Goal: Task Accomplishment & Management: Manage account settings

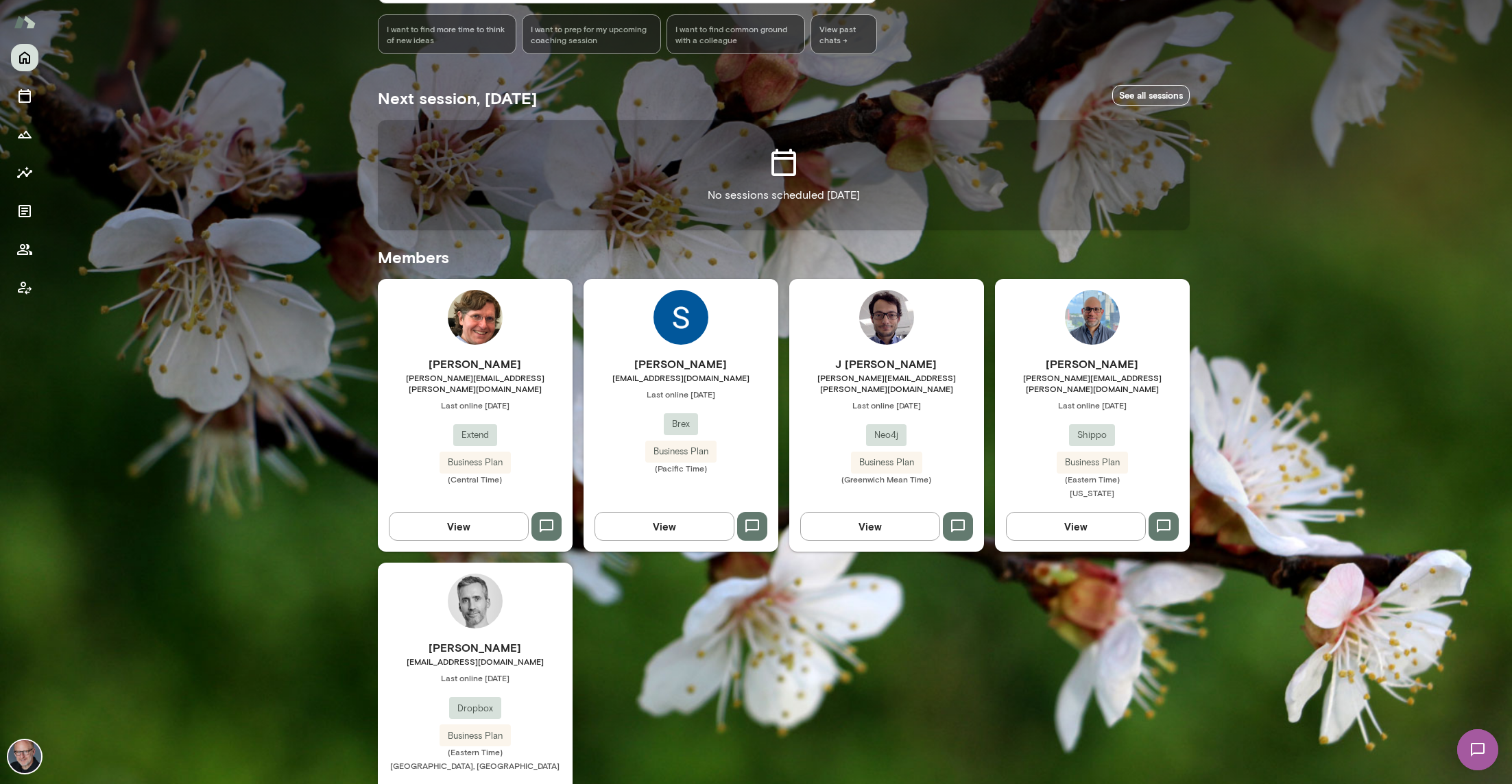
scroll to position [227, 0]
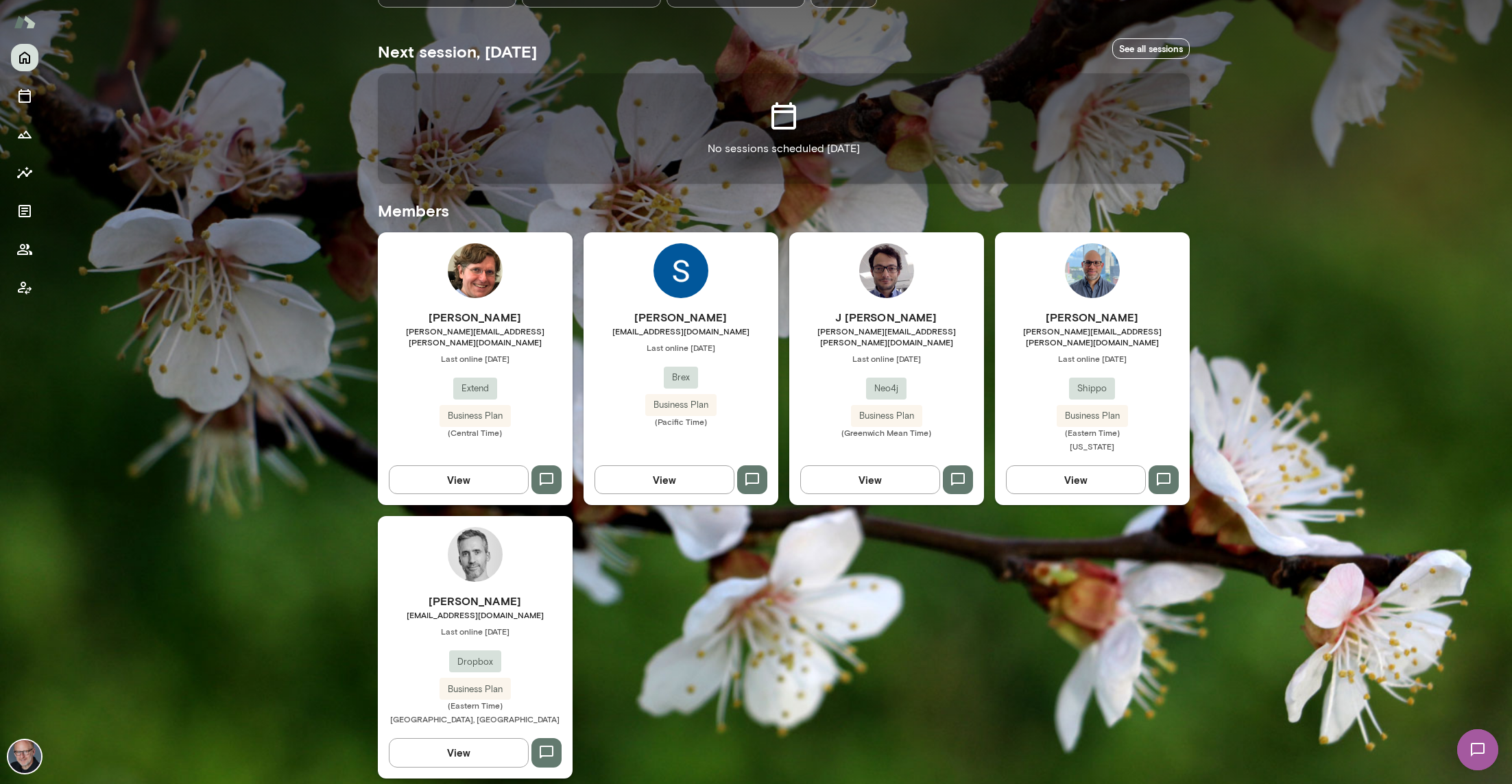
click at [948, 316] on h6 "J [PERSON_NAME]" at bounding box center [886, 317] width 194 height 17
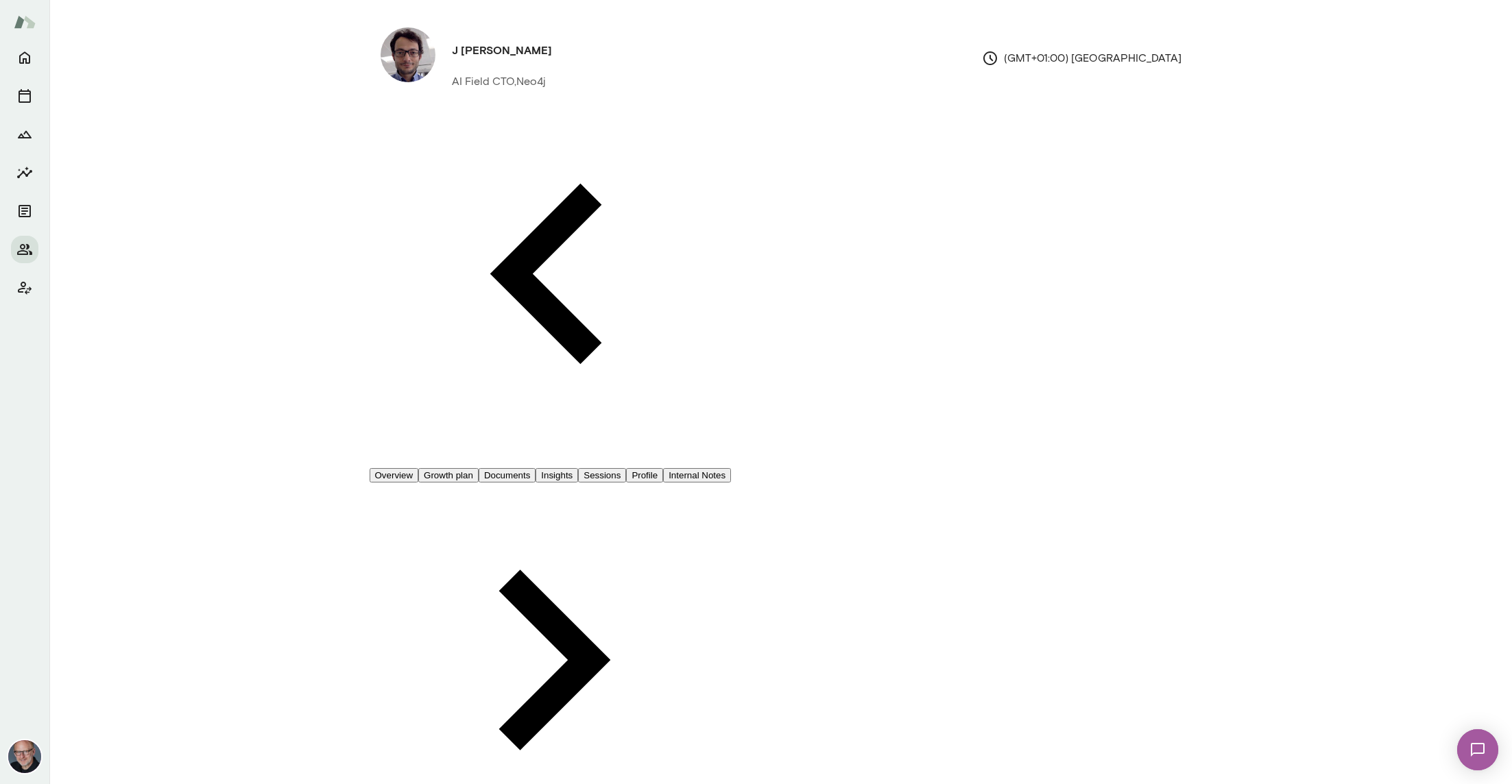
click at [626, 468] on button "Sessions" at bounding box center [602, 475] width 48 height 14
click at [917, 11] on div at bounding box center [756, 11] width 1512 height 0
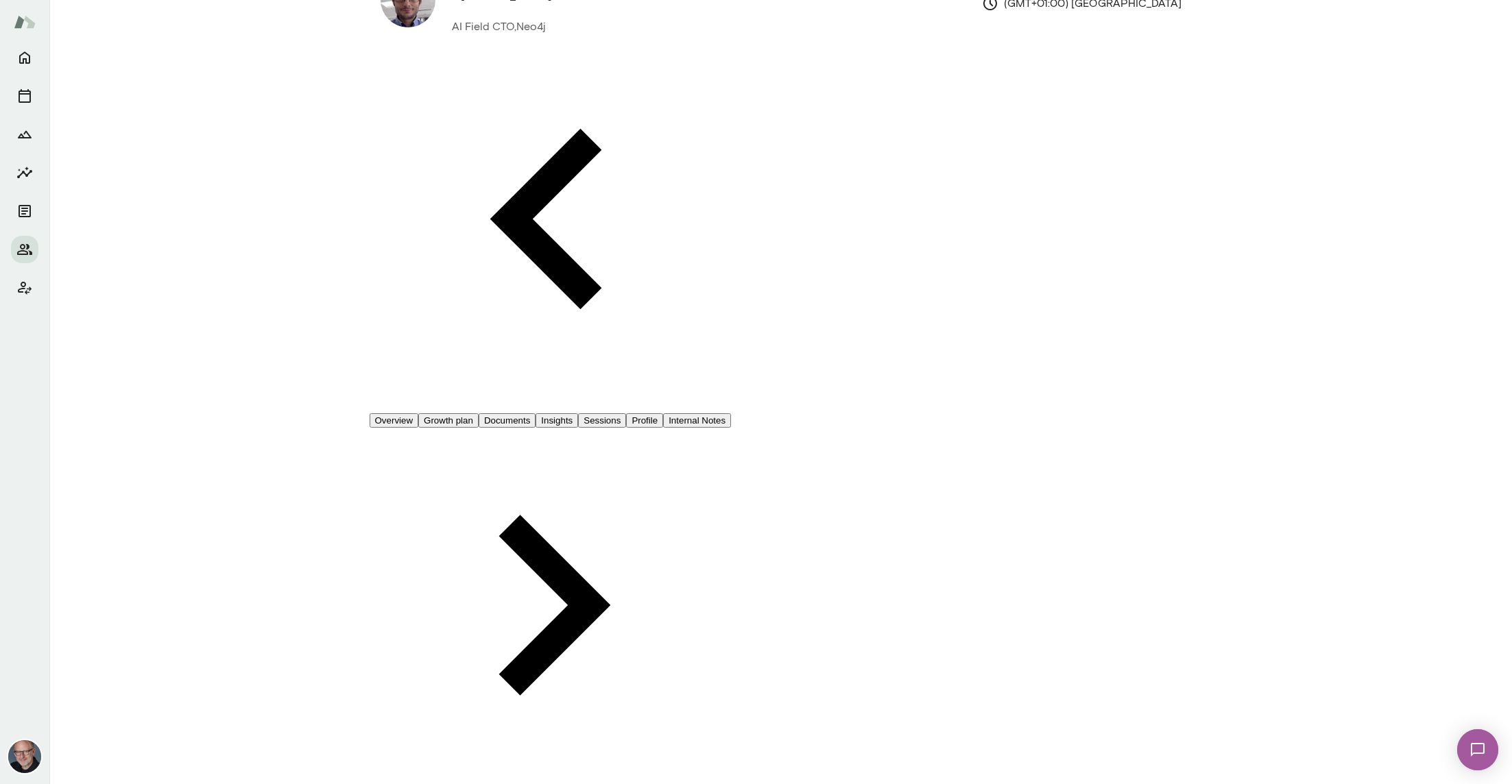
scroll to position [127, 0]
